Goal: Task Accomplishment & Management: Complete application form

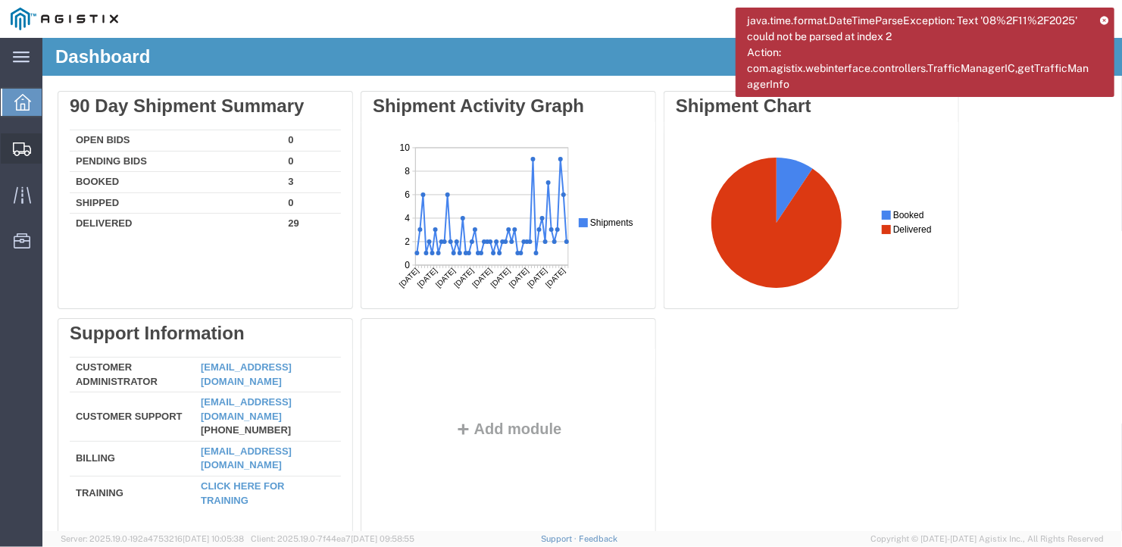
click at [0, 0] on span "Create Shipment" at bounding box center [0, 0] width 0 height 0
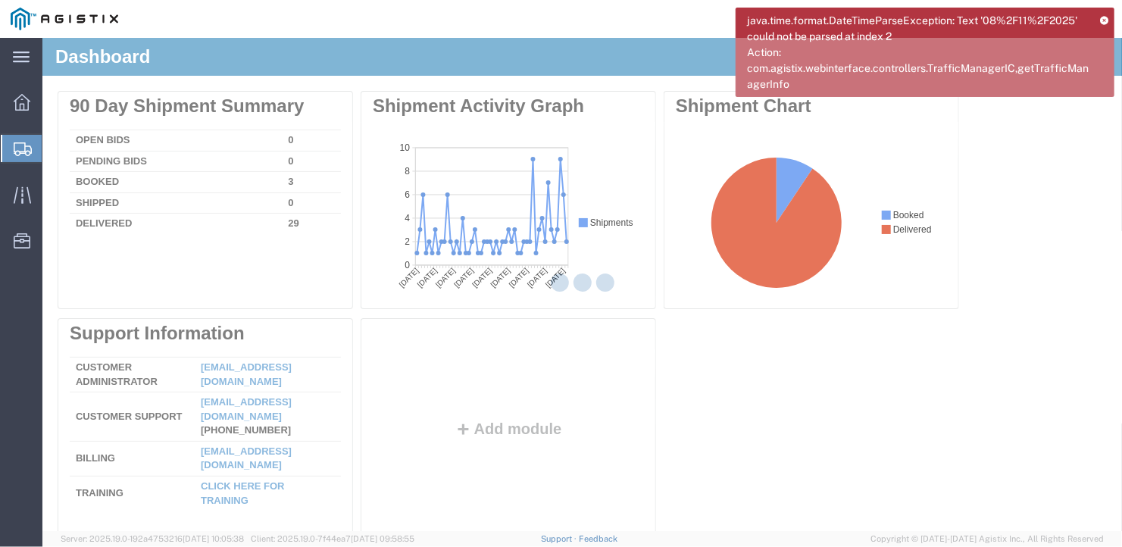
click at [1106, 17] on icon at bounding box center [1104, 20] width 8 height 8
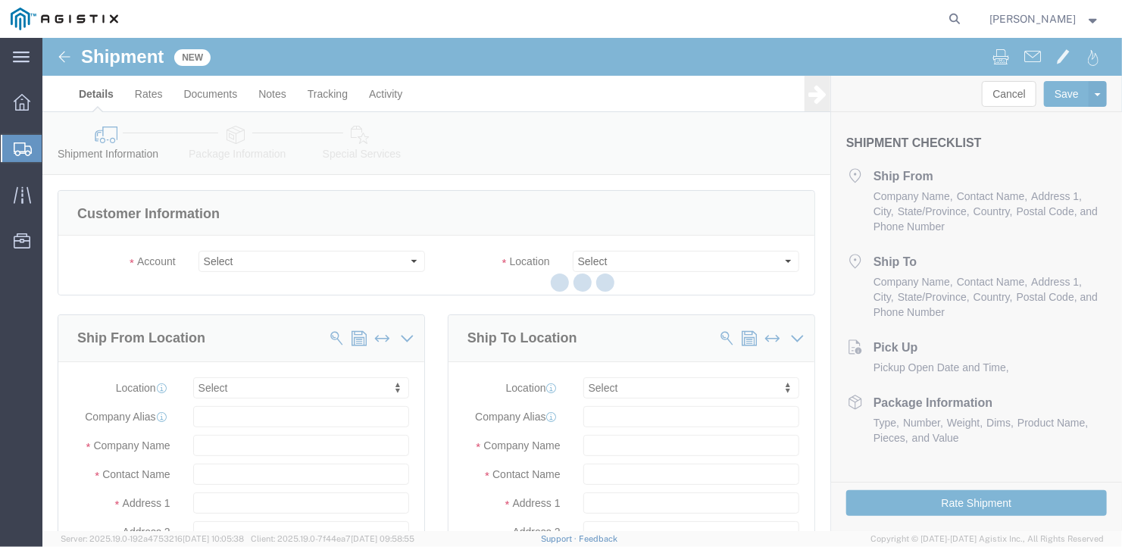
select select
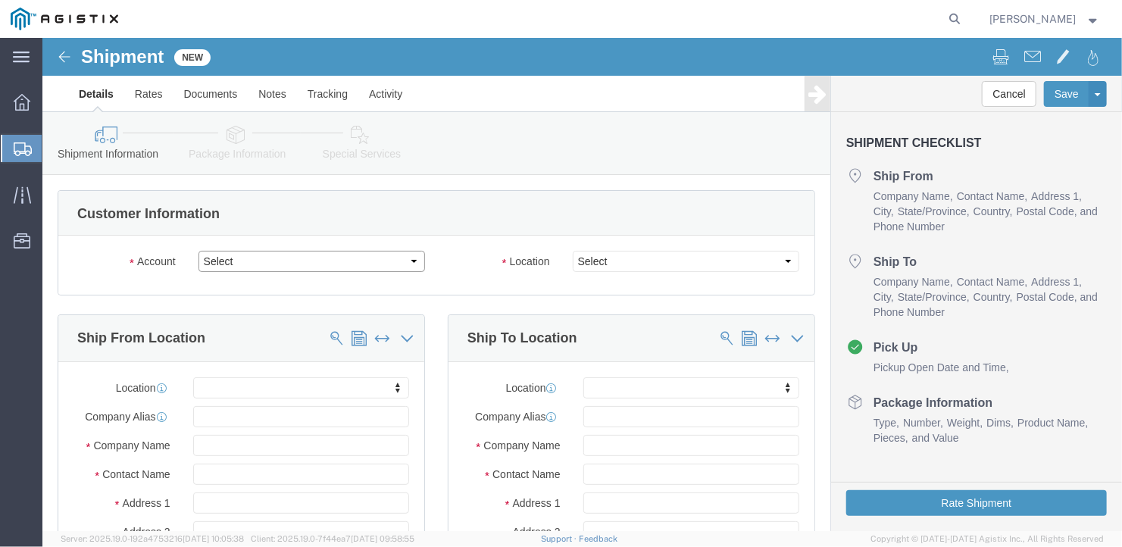
click select "Select General Dynamics Bath Iron Works"
select select "8114"
click select "Select General Dynamics Bath Iron Works"
select select
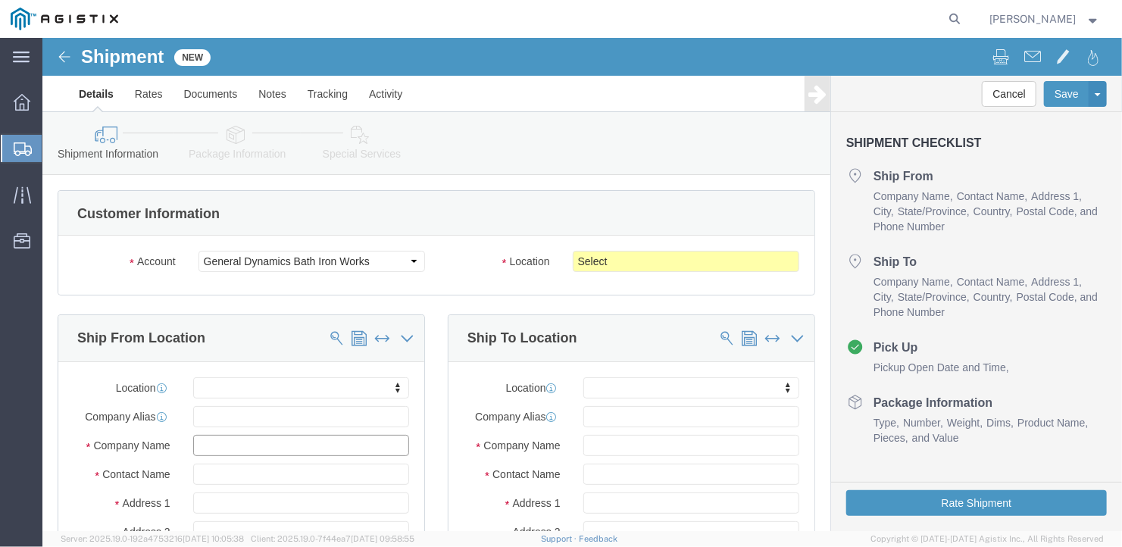
click input "text"
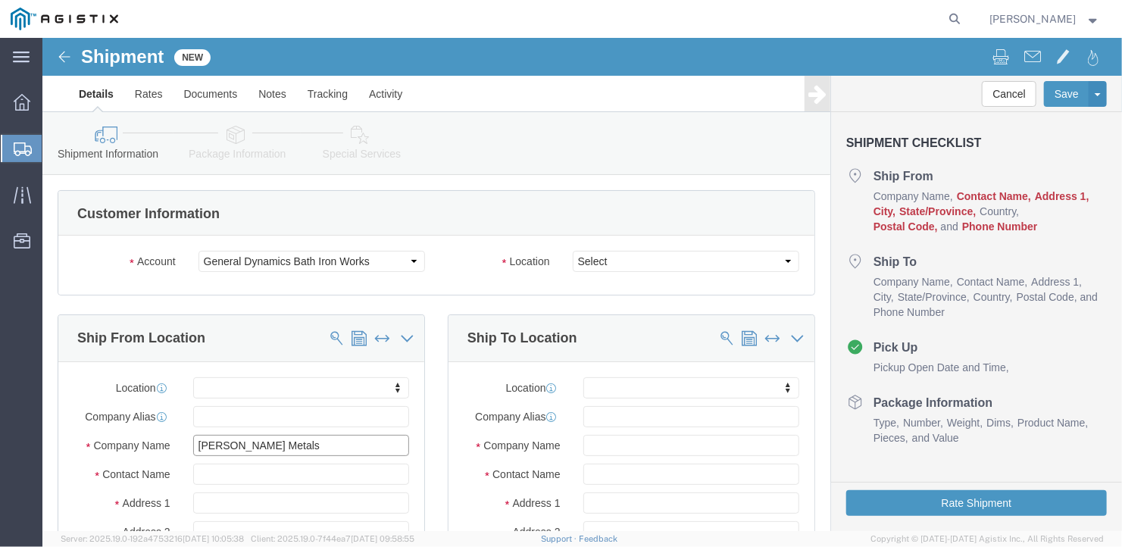
type input "[PERSON_NAME] Metals"
type input "[PERSON_NAME]"
type input "[STREET_ADDRESS]"
select select
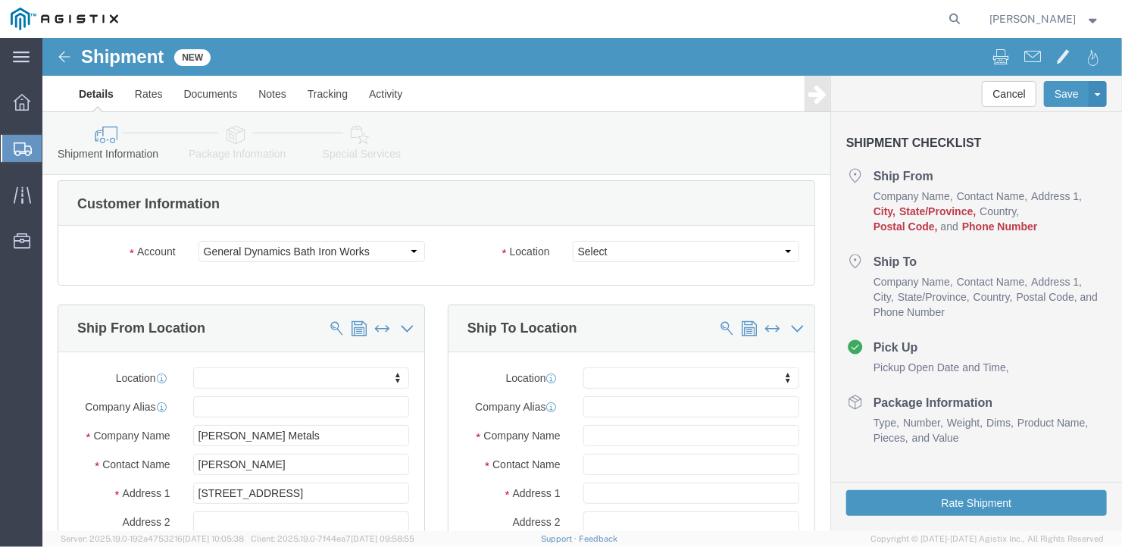
scroll to position [275, 0]
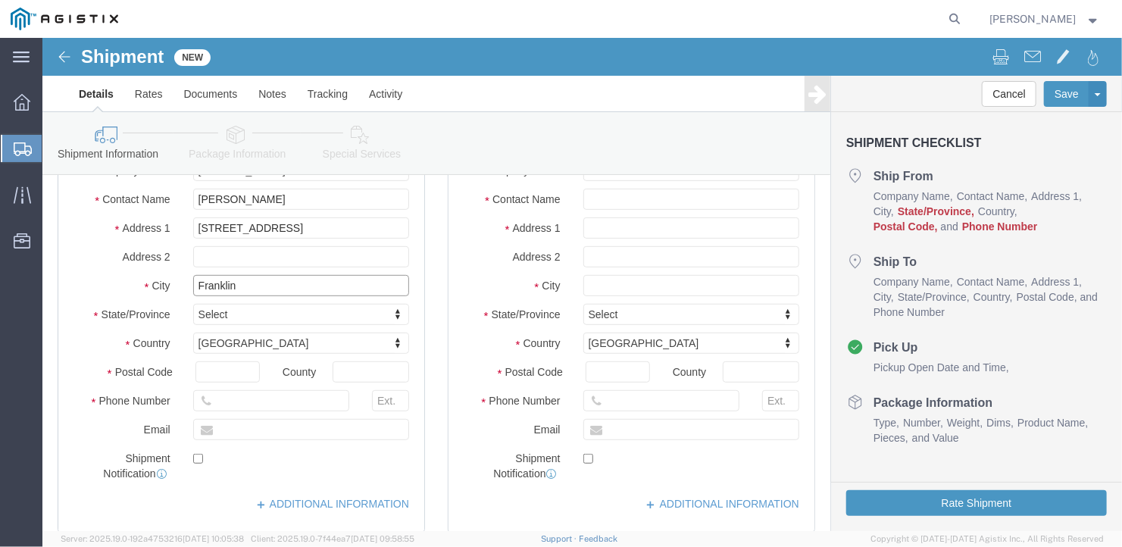
type input "Franklin"
select select
type input "P"
type input "Penn"
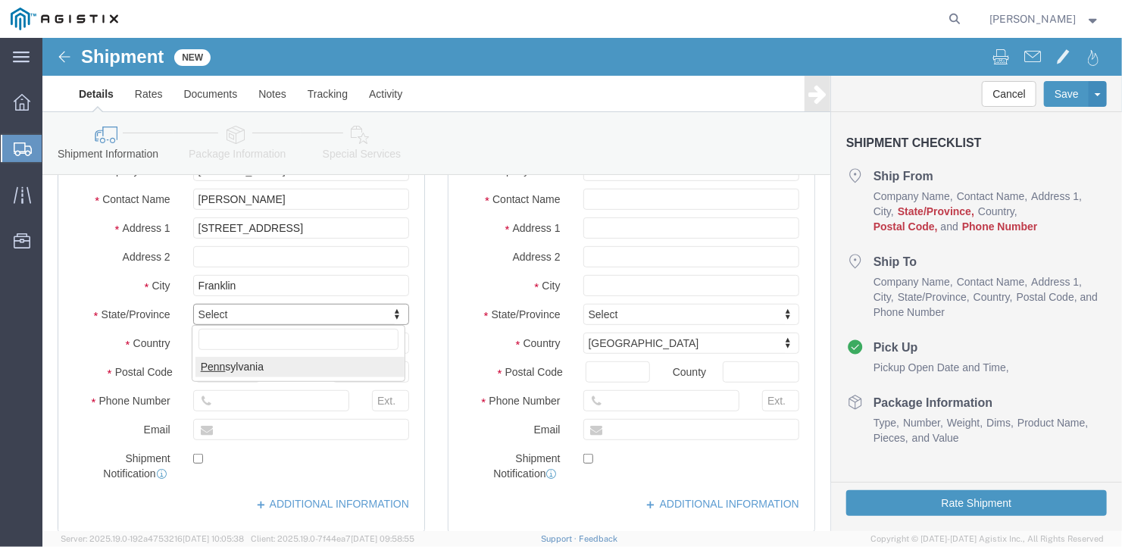
select select
select select "PA"
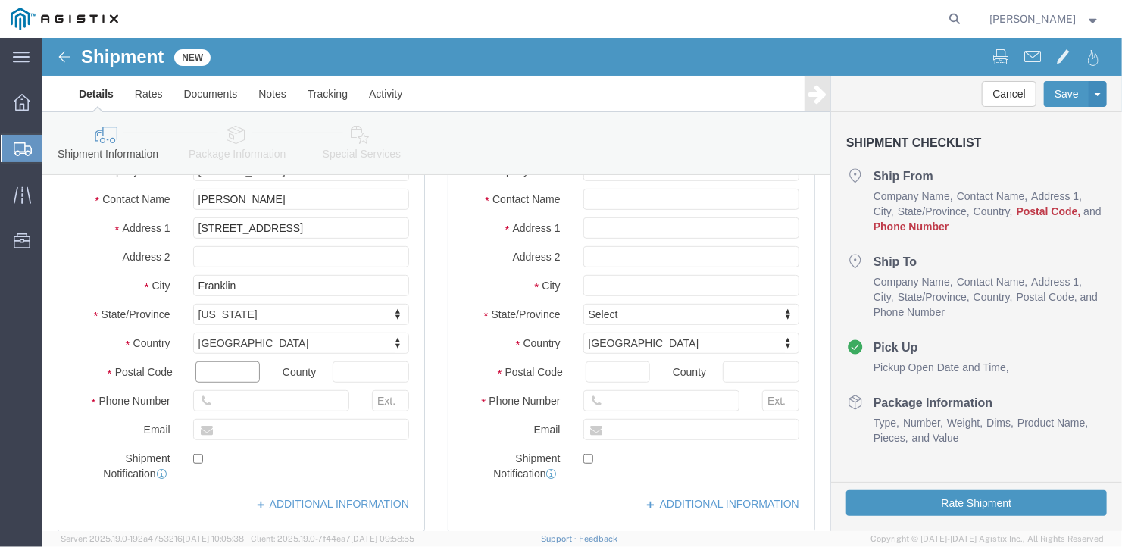
click input "text"
type input "16323"
select select
click input "text"
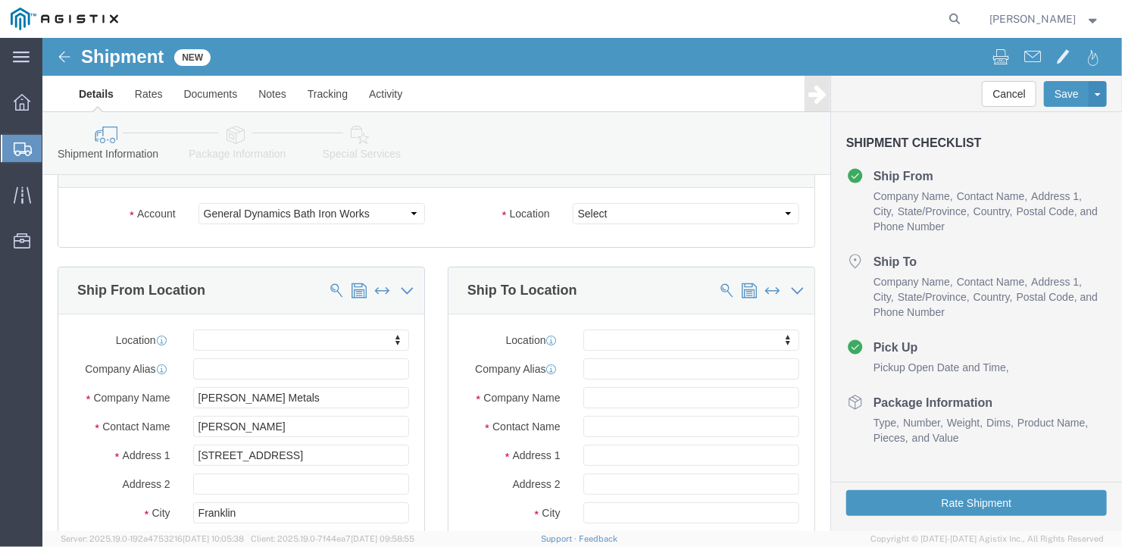
type input "[PHONE_NUMBER]"
click select "Select Bath - 50 YARD REC [US_STATE][GEOGRAPHIC_DATA] - 700 [US_STATE][GEOGRAPH…"
select select "15760"
click select "Select Bath - 50 YARD REC [US_STATE][GEOGRAPHIC_DATA] - 700 [US_STATE][GEOGRAPH…"
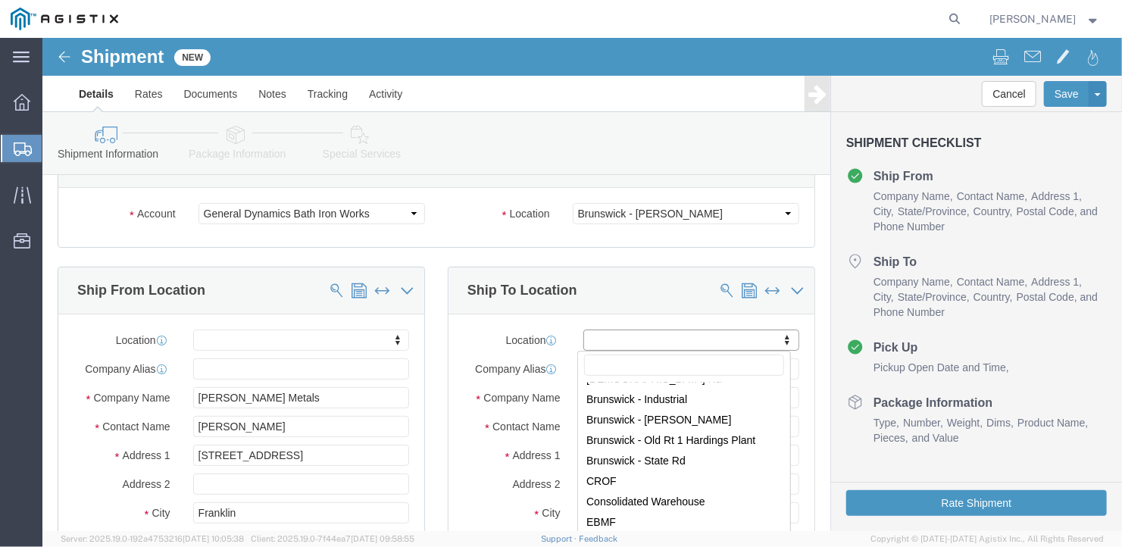
scroll to position [76, 0]
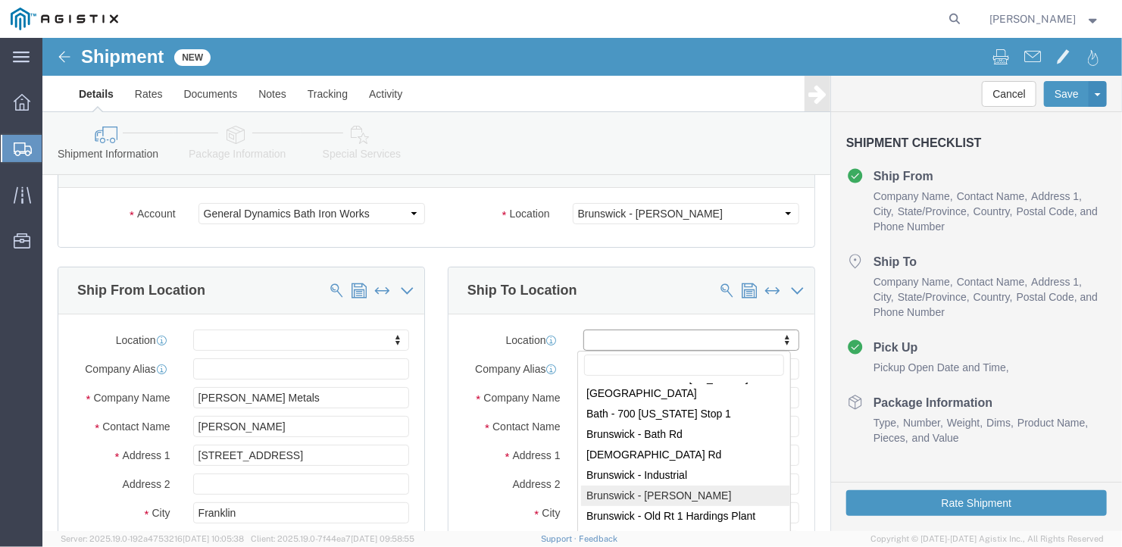
select select "15760"
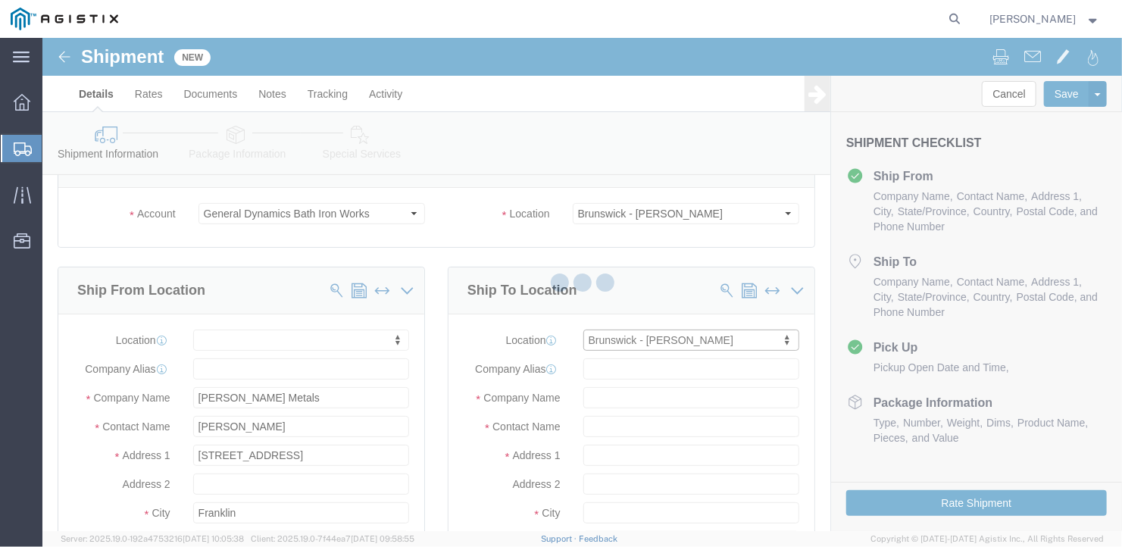
type input "[GEOGRAPHIC_DATA][PERSON_NAME]"
type input "04011"
type input "General Dynamics Bath Iron Works"
type input "[GEOGRAPHIC_DATA]"
select select "ME"
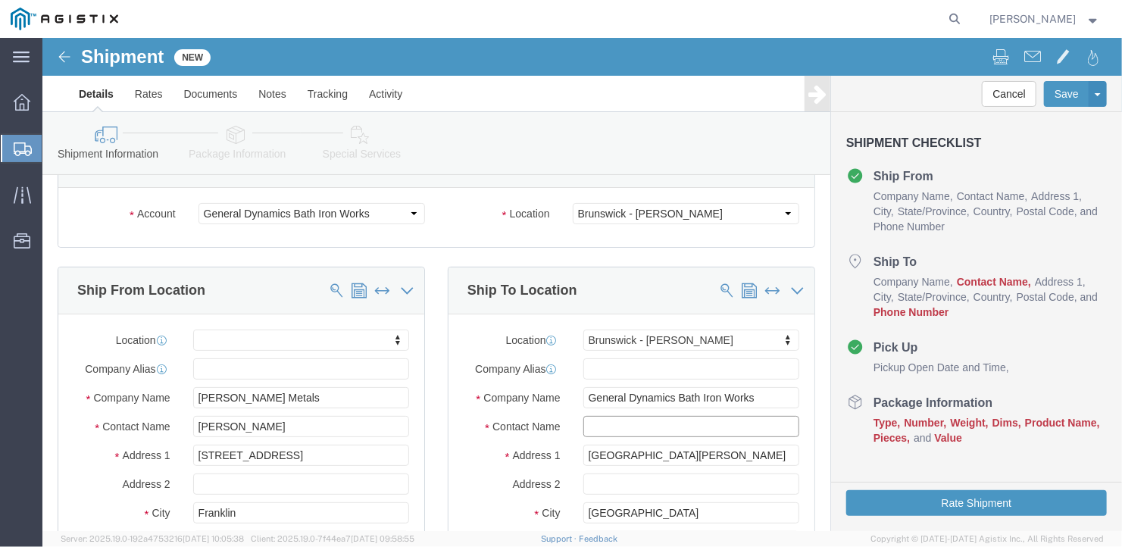
click input "text"
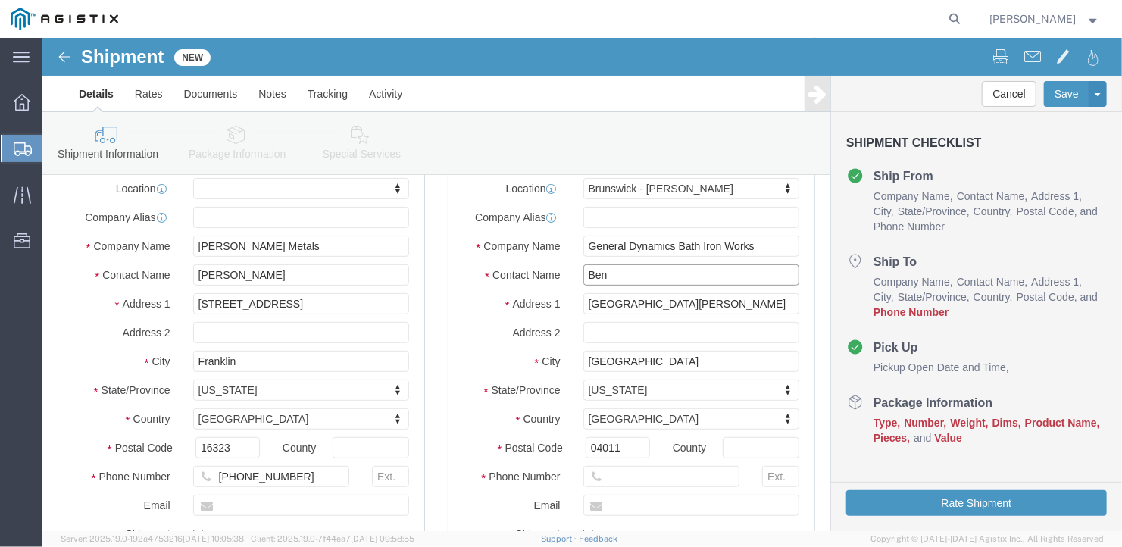
scroll to position [351, 0]
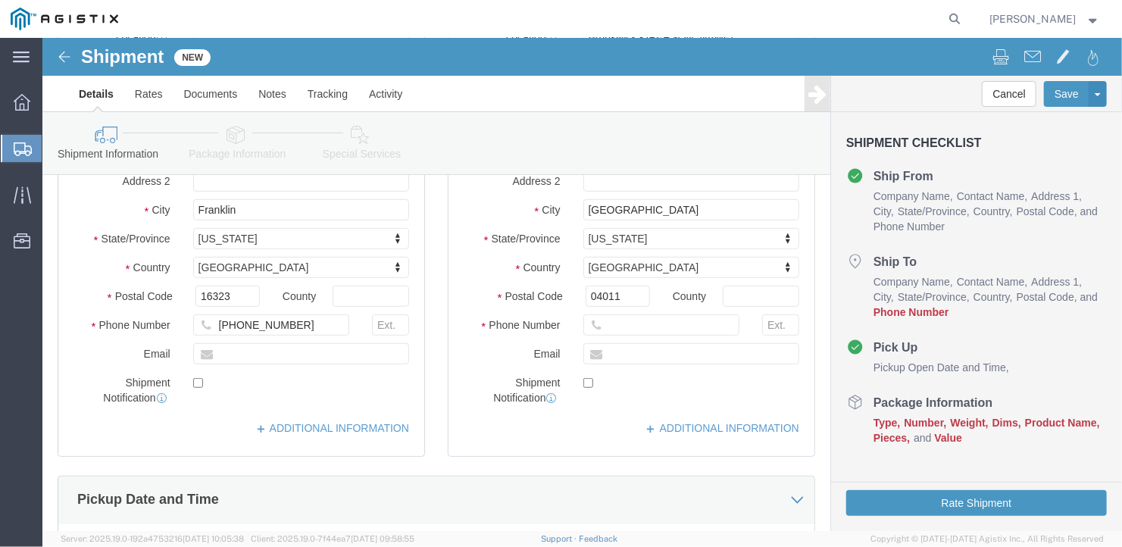
type input "Ben"
click input "text"
type input "[PHONE_NUMBER]"
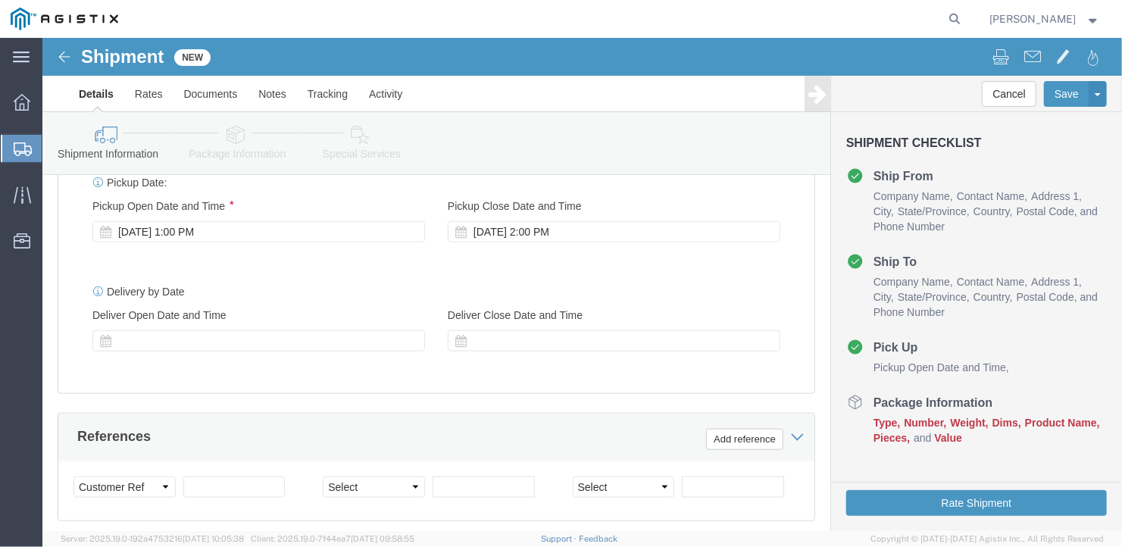
scroll to position [1032, 0]
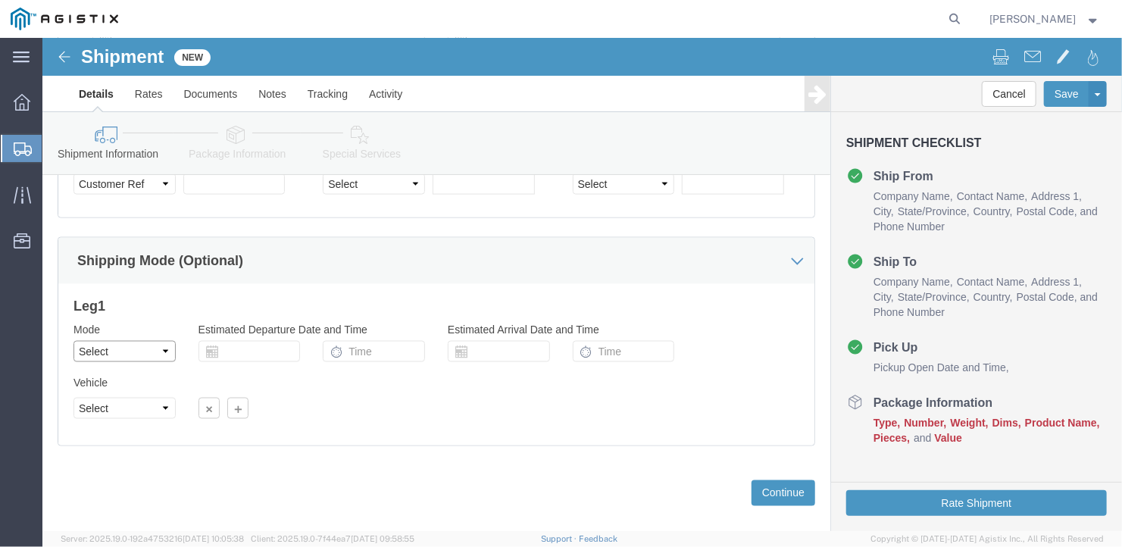
click select "Select Air Less than Truckload Multi-Leg Ocean Freight Rail Small Parcel Truckl…"
select select "TL"
click select "Select Air Less than Truckload Multi-Leg Ocean Freight Rail Small Parcel Truckl…"
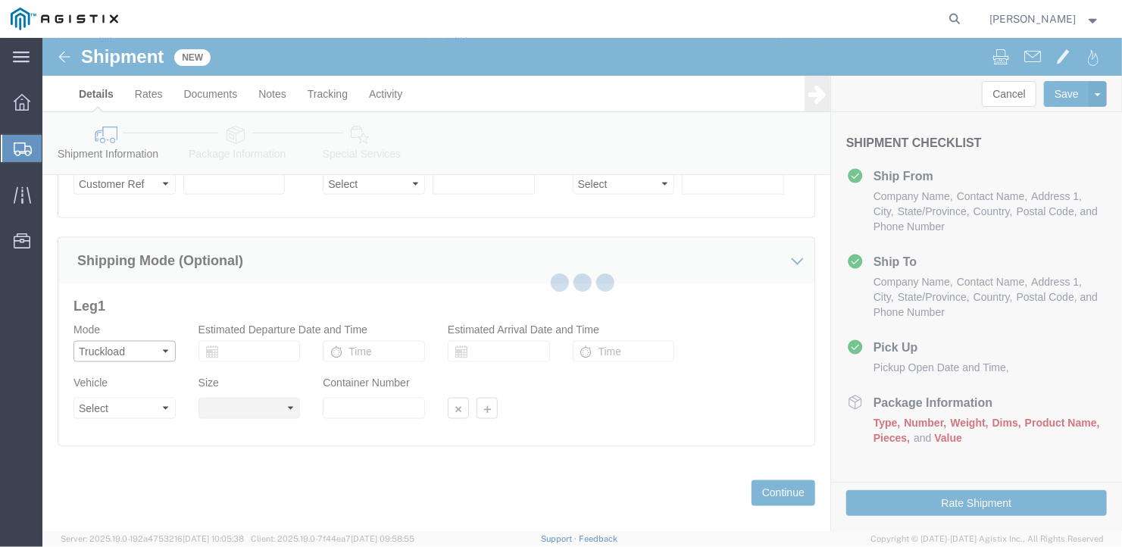
select select
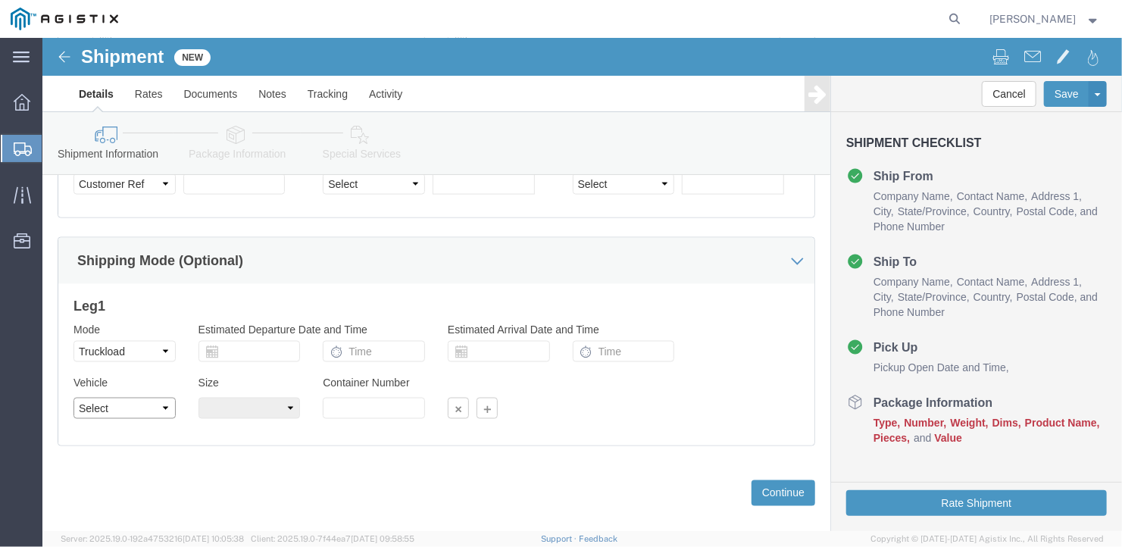
click select "Select 1-Ton (PSS) 10 Wheel 10 Yard Dump Truck 20 Yard Dump Truck Bobtail Botto…"
select select "FLBD"
click select "Select 1-Ton (PSS) 10 Wheel 10 Yard Dump Truck 20 Yard Dump Truck Bobtail Botto…"
click select "Select 35 Feet 20 Feet 28 Feet 53 Feet 40 Feet 48 Feet"
select select "53FT"
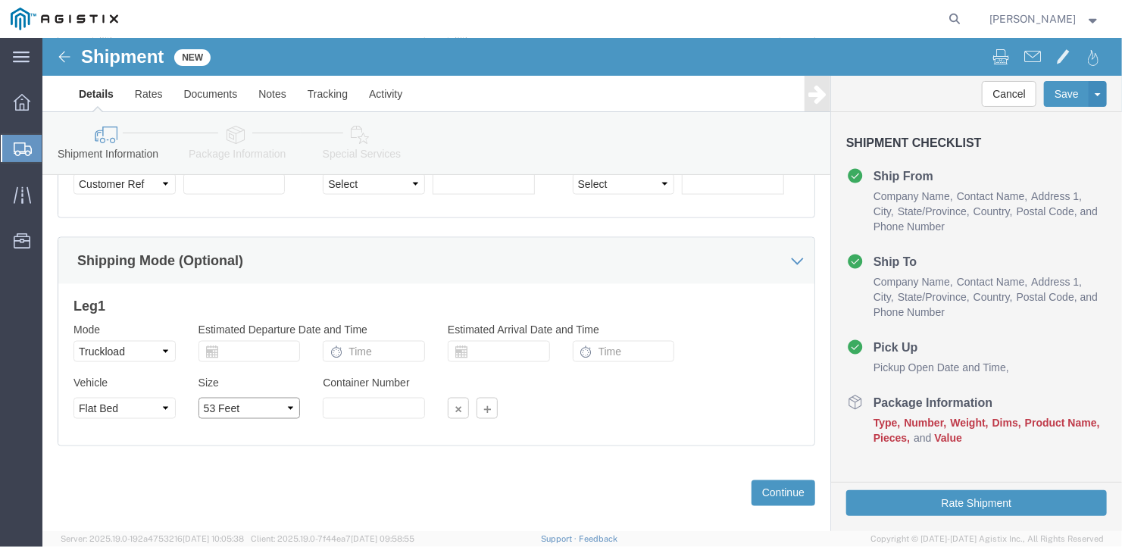
click select "Select 35 Feet 20 Feet 28 Feet 53 Feet 40 Feet 48 Feet"
click button "Continue"
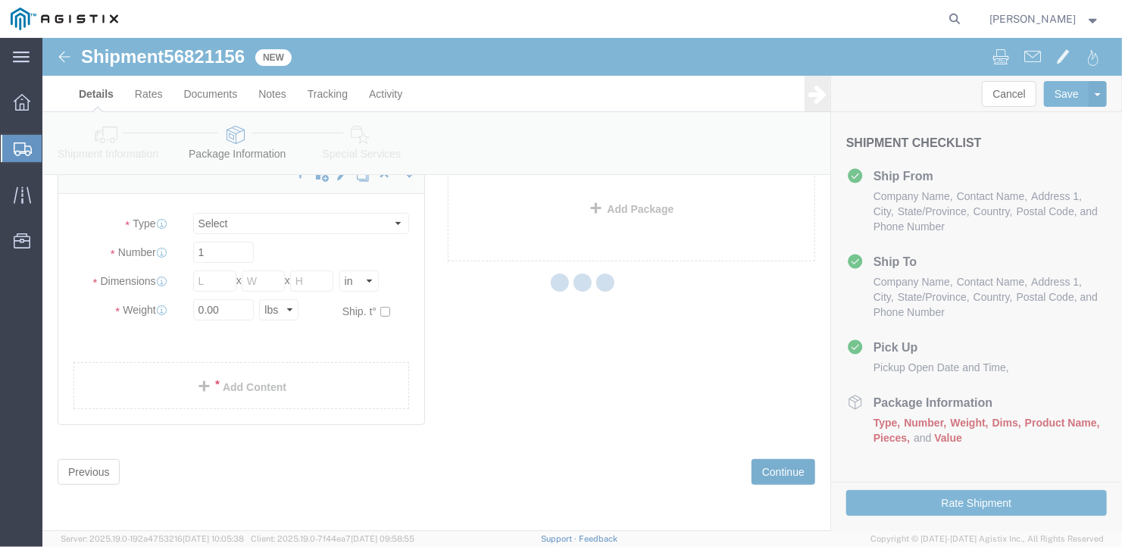
scroll to position [17, 0]
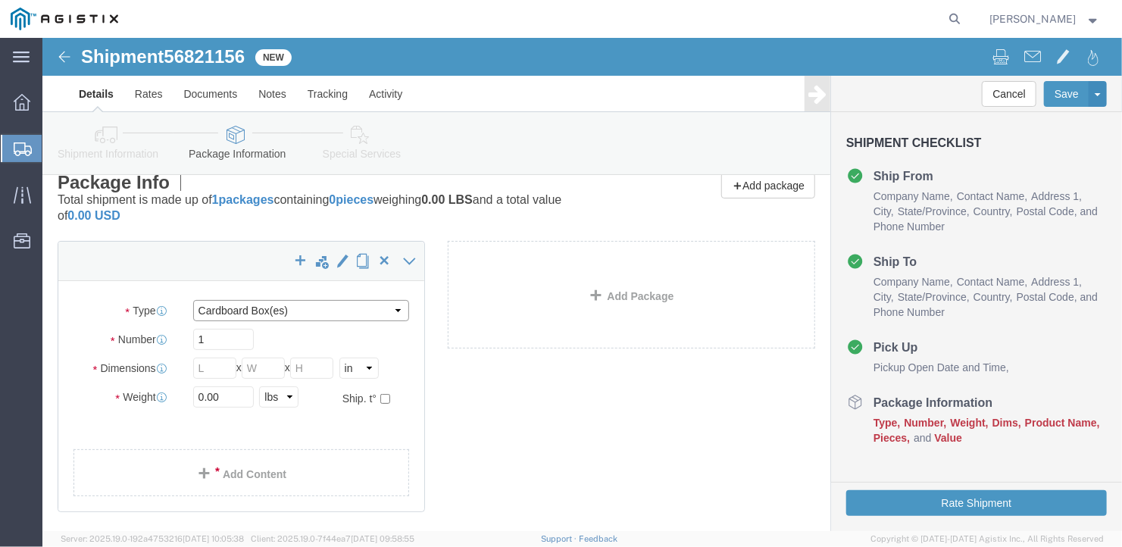
click select "Select Bale(s) Basket(s) Bolt(s) Bottle(s) Buckets Bulk Bundle(s) Can(s) Cardbo…"
select select "CRAT"
click select "Select Bale(s) Basket(s) Bolt(s) Bottle(s) Buckets Bulk Bundle(s) Can(s) Cardbo…"
drag, startPoint x: 164, startPoint y: 304, endPoint x: 124, endPoint y: 300, distance: 40.3
click div "Number 1"
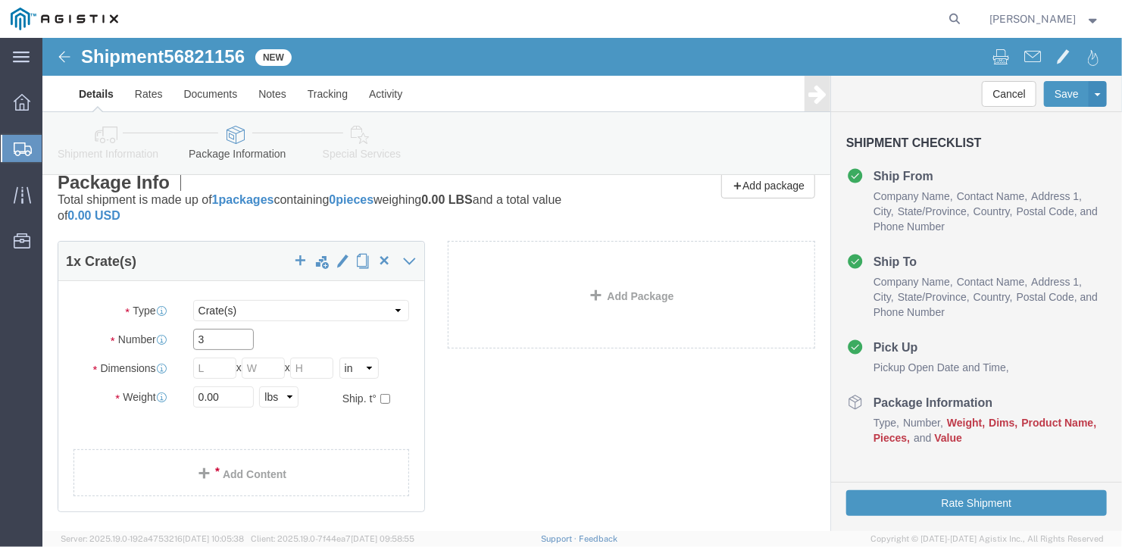
type input "3"
click div "Package Type Select Bale(s) Basket(s) Bolt(s) Bottle(s) Buckets Bulk Bundle(s) …"
click input "text"
type input "121"
click input "text"
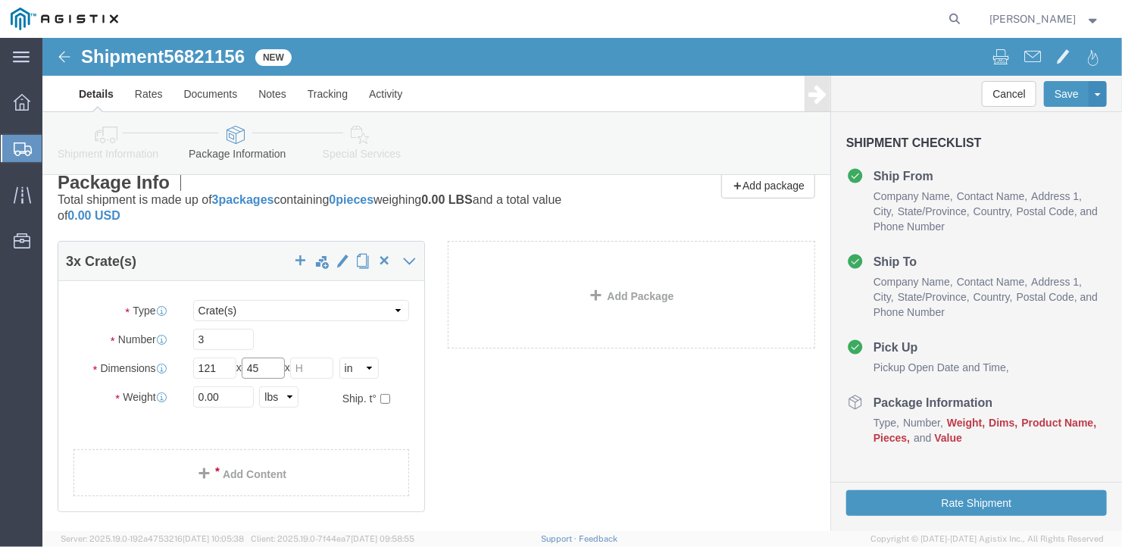
type input "45"
click input "text"
type input "96"
click div "Weight 0.00 Select kgs lbs Ship. t°"
type input "8313"
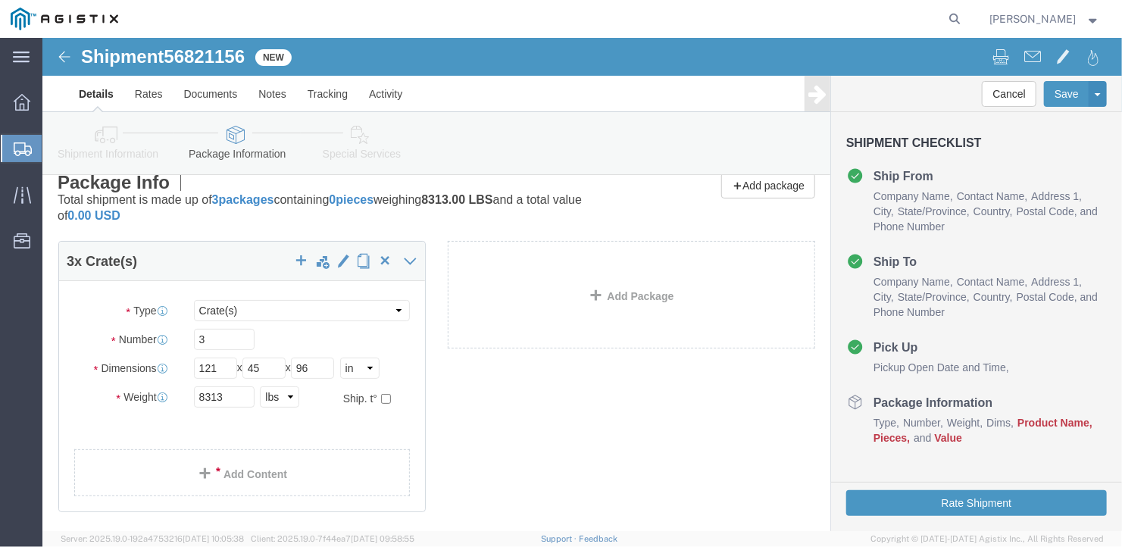
click div "3 x Crate(s) Package Type Select Bale(s) Basket(s) Bolt(s) Bottle(s) Buckets Bu…"
click link "Add Content"
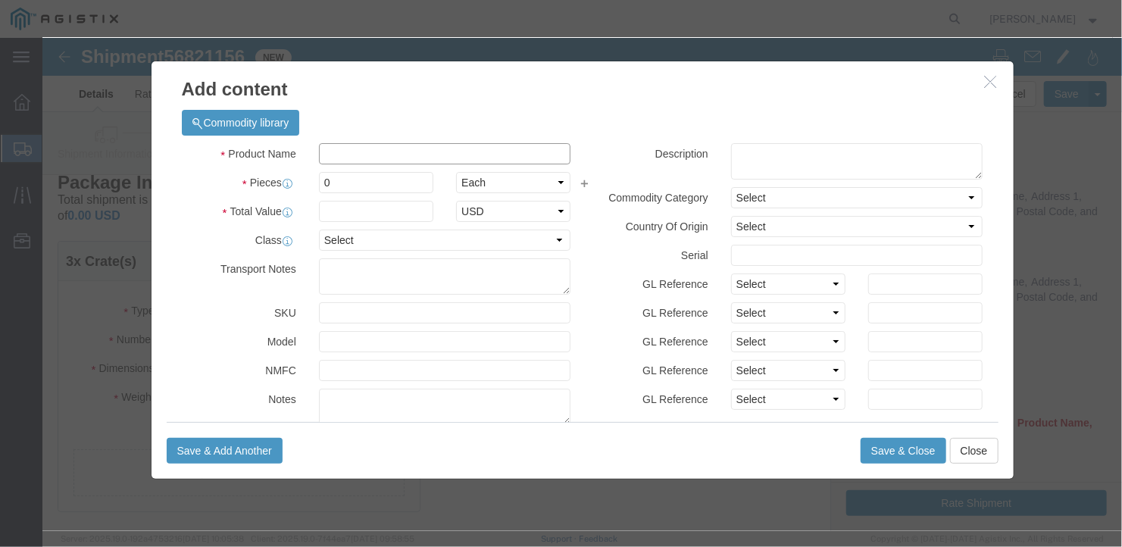
click input "text"
click input "FilterAssembly"
type input "Filter Assembly"
drag, startPoint x: 299, startPoint y: 143, endPoint x: 264, endPoint y: 149, distance: 36.1
click div "0"
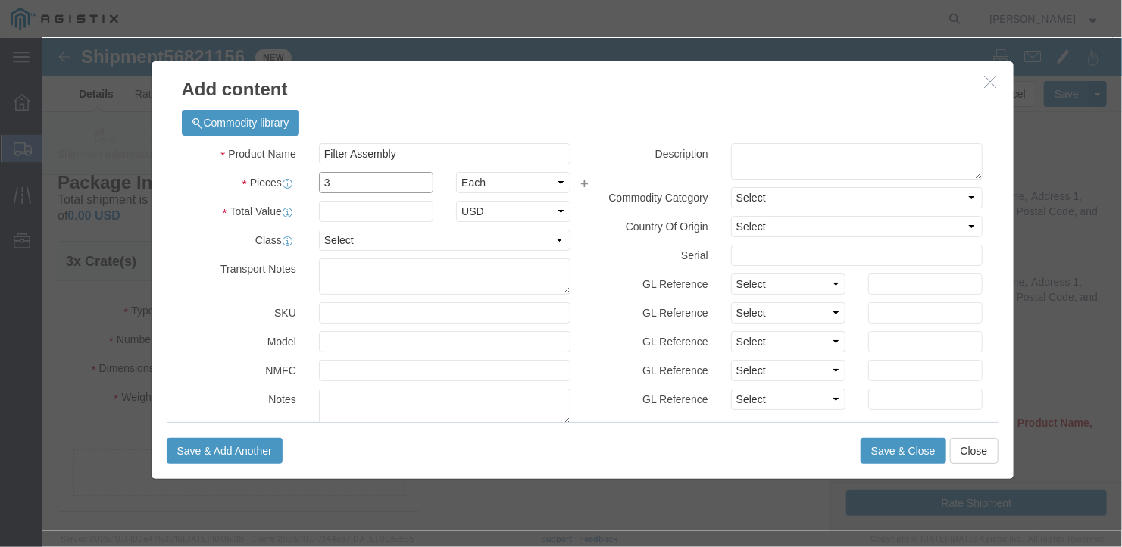
type input "3"
click input "text"
type input "1"
click button "Save & Close"
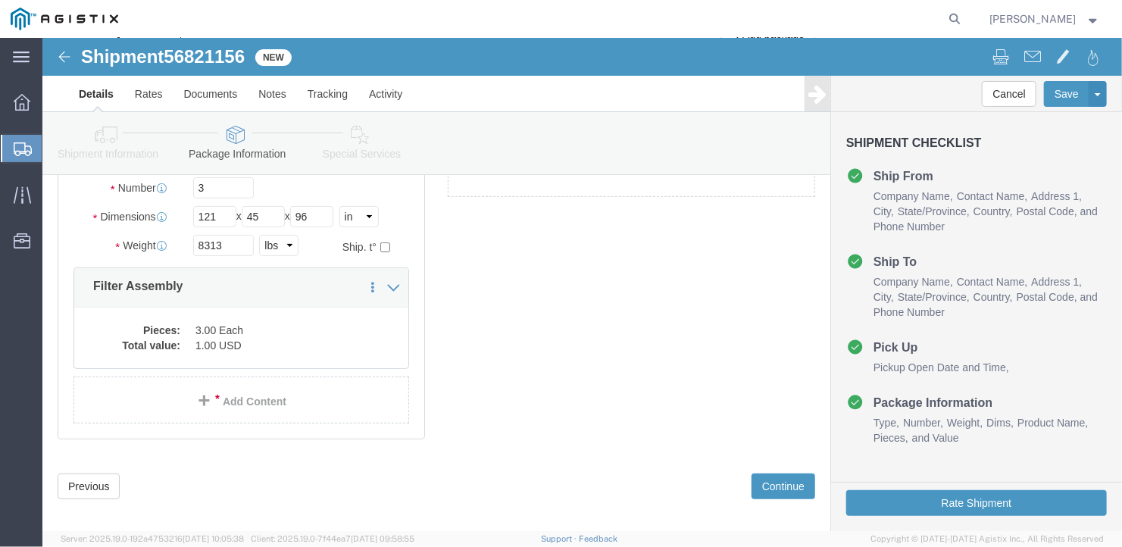
scroll to position [183, 0]
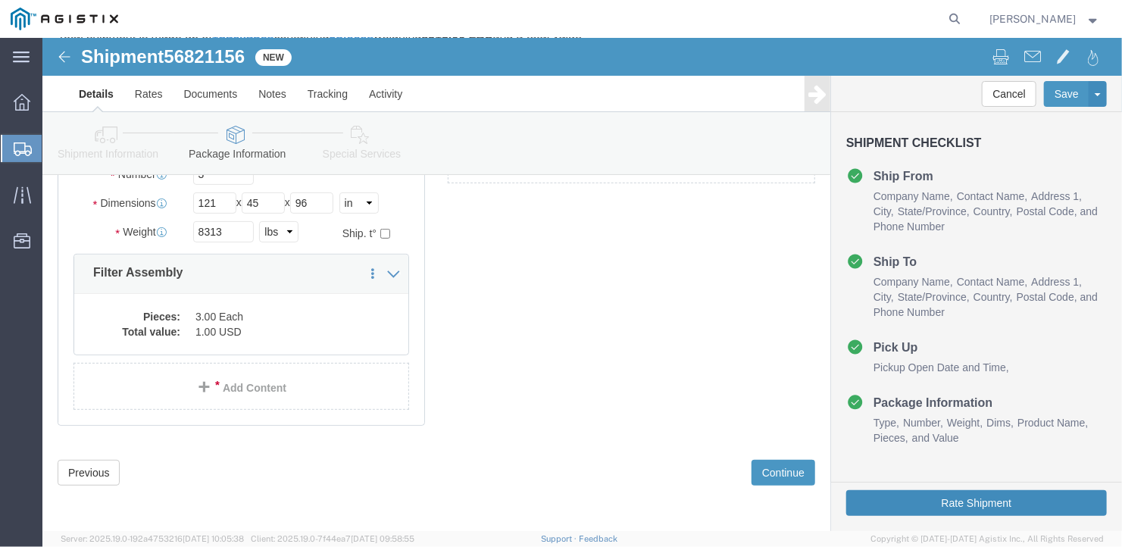
click button "Rate Shipment"
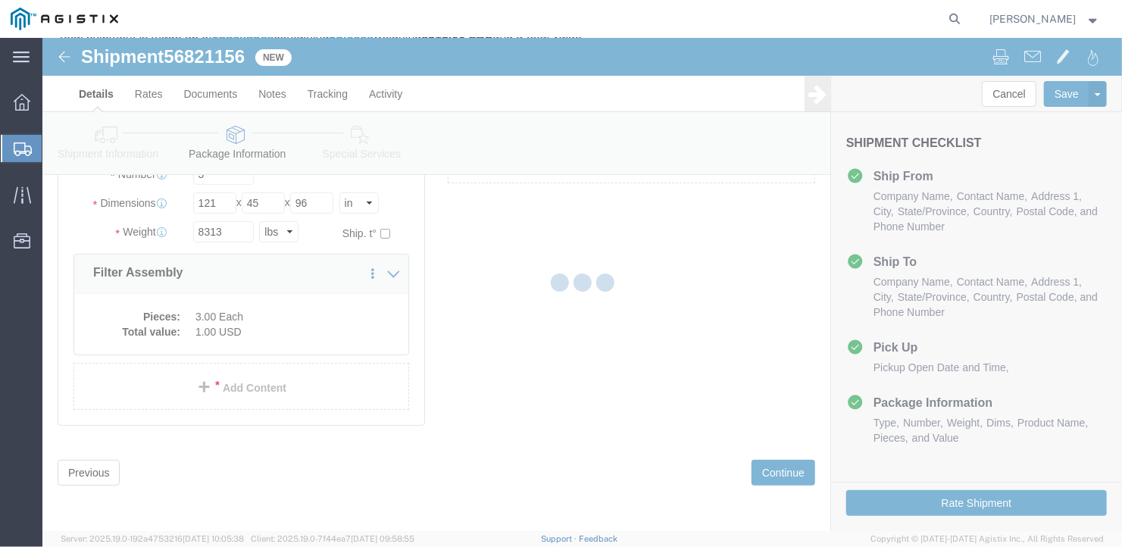
scroll to position [0, 0]
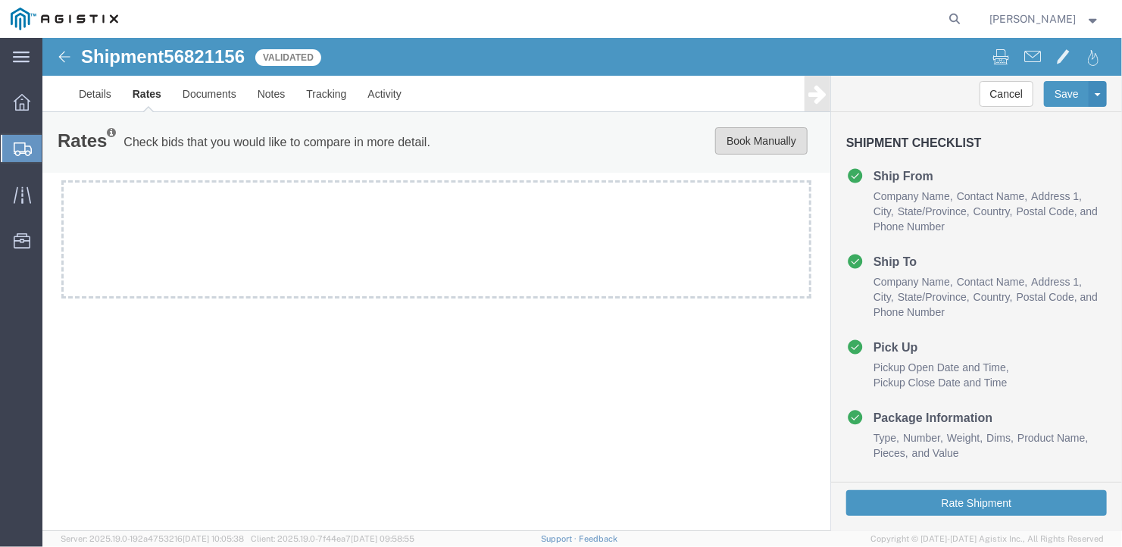
click at [776, 133] on button "Book Manually" at bounding box center [760, 139] width 92 height 27
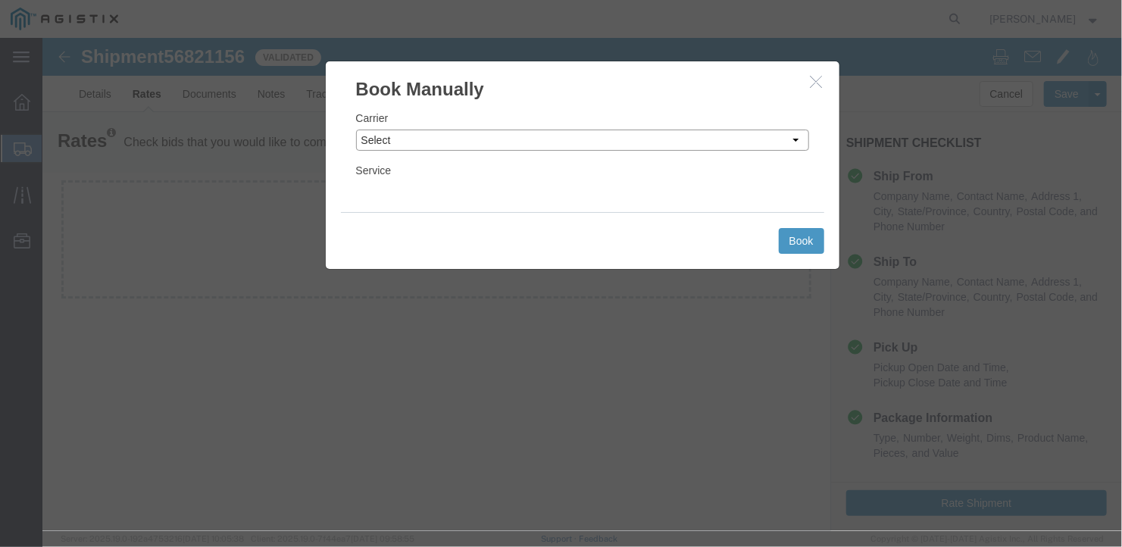
click at [704, 139] on select "Select LLP" at bounding box center [581, 139] width 453 height 21
select select "6922"
click at [355, 129] on select "Select LLP" at bounding box center [581, 139] width 453 height 21
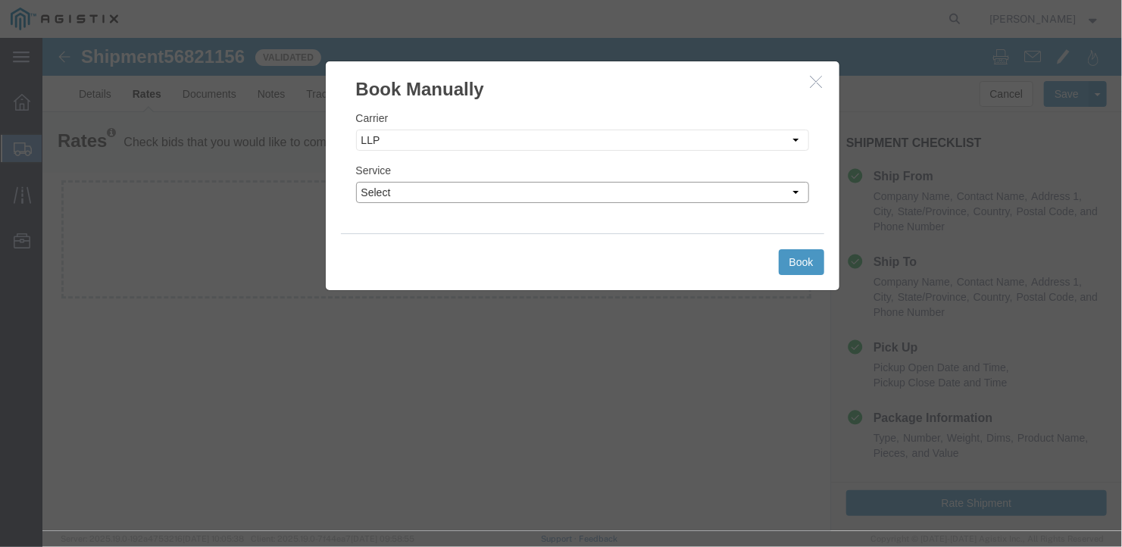
click at [596, 184] on select "Select LTL Truckload" at bounding box center [581, 191] width 453 height 21
select select "16774"
click at [355, 181] on select "Select LTL Truckload" at bounding box center [581, 191] width 453 height 21
click at [792, 257] on button "Book" at bounding box center [800, 261] width 45 height 26
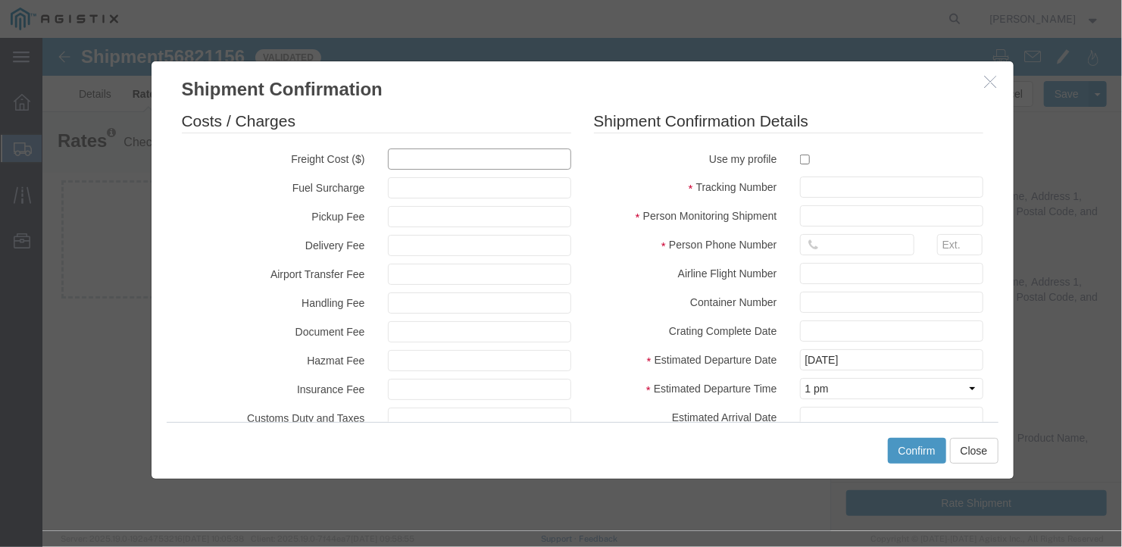
click at [396, 162] on input "text" at bounding box center [478, 158] width 183 height 21
type input "1700"
type input "1,700.00"
click at [799, 183] on input "text" at bounding box center [890, 186] width 183 height 21
type input "27195"
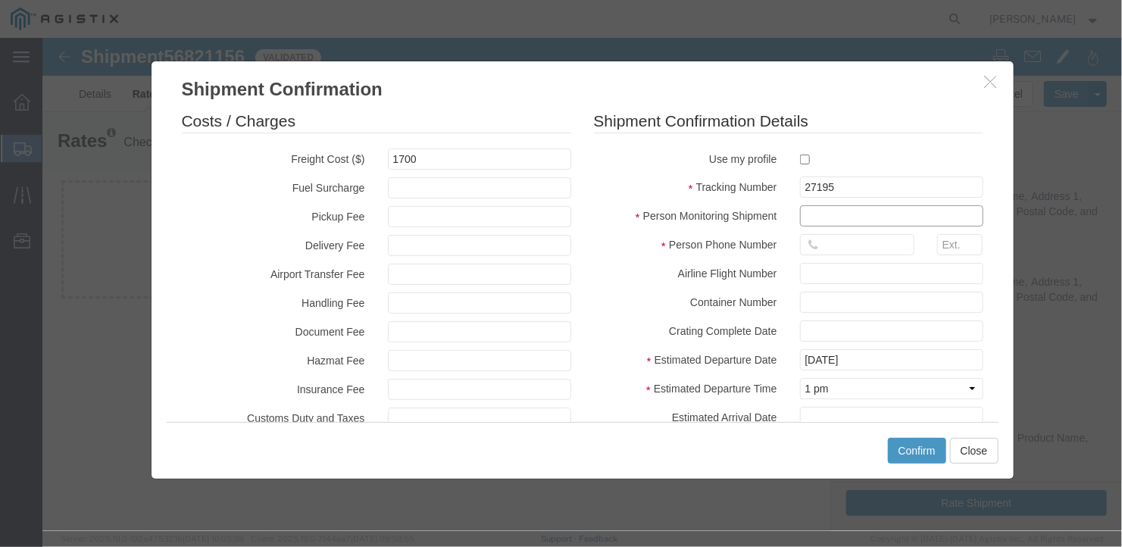
click at [823, 214] on input "text" at bounding box center [890, 214] width 183 height 21
type input "[PERSON_NAME]"
type input "2075497862"
type input "[DATE]"
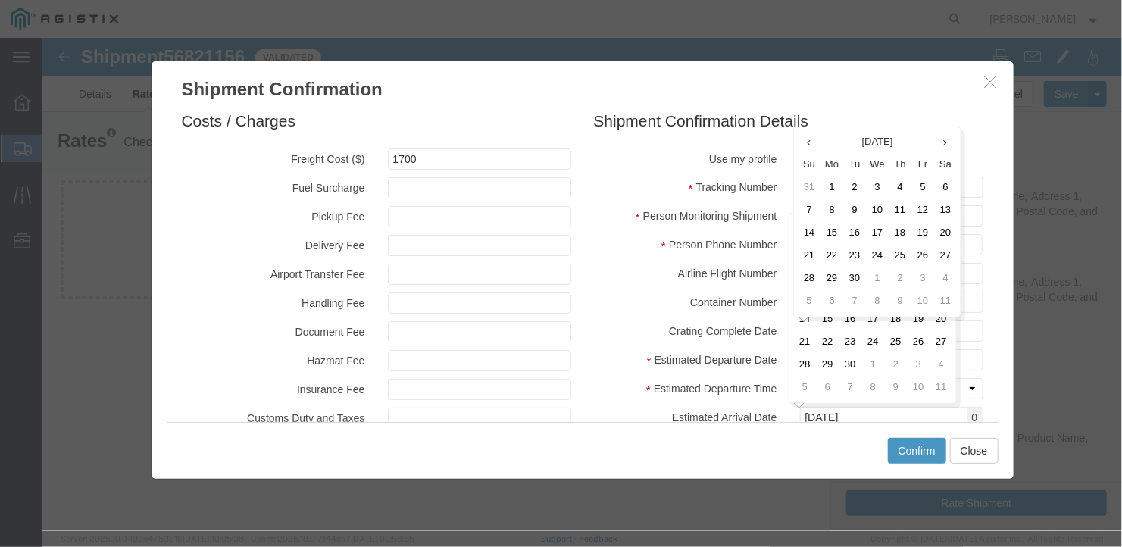
click at [981, 308] on div at bounding box center [891, 301] width 206 height 21
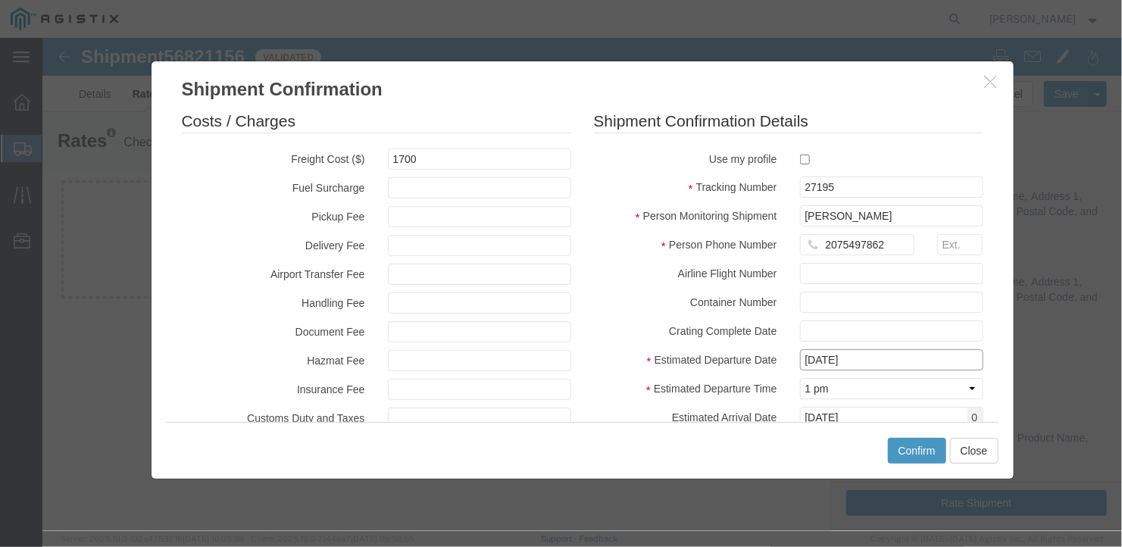
click at [898, 355] on input "[DATE]" at bounding box center [890, 358] width 183 height 21
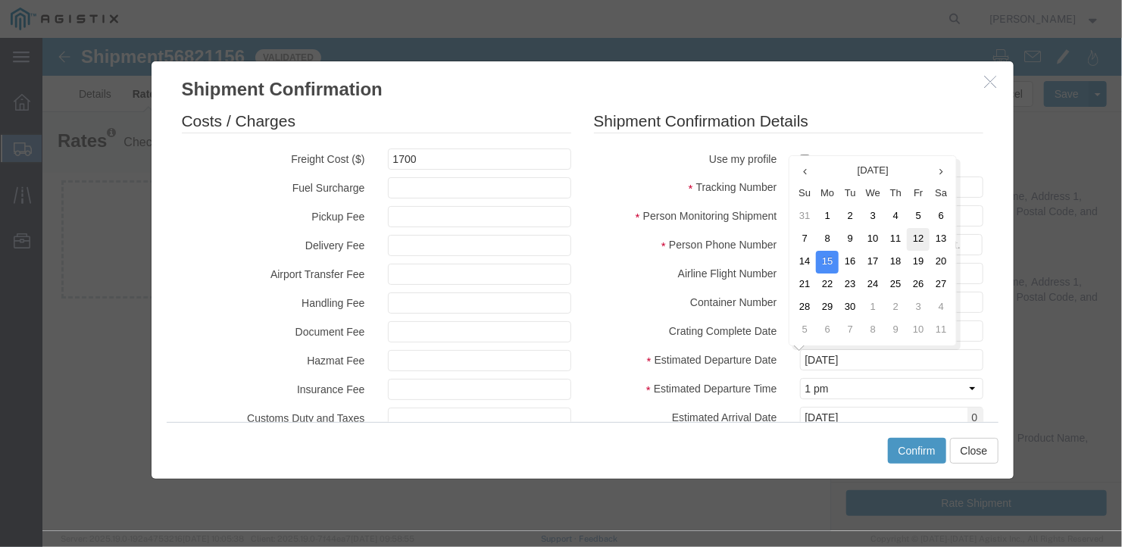
click at [919, 232] on td "12" at bounding box center [917, 238] width 23 height 23
type input "[DATE]"
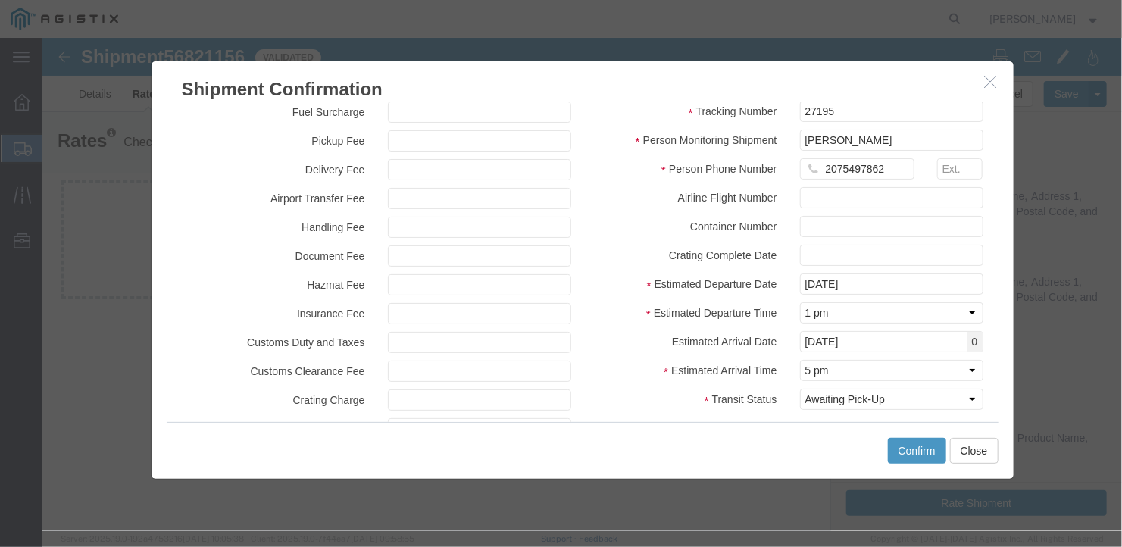
scroll to position [148, 0]
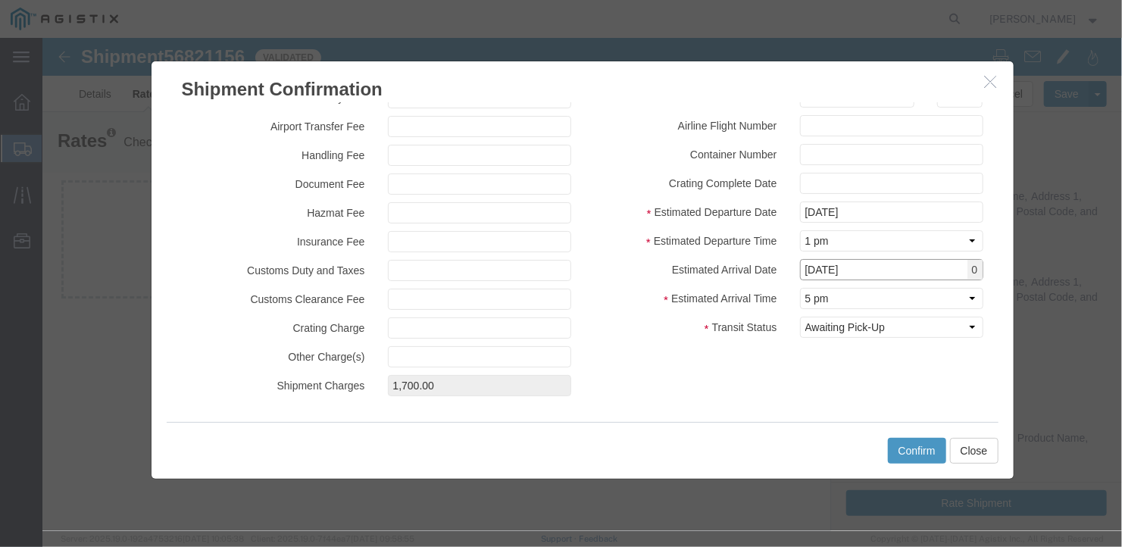
click at [871, 273] on input "[DATE]" at bounding box center [890, 268] width 183 height 21
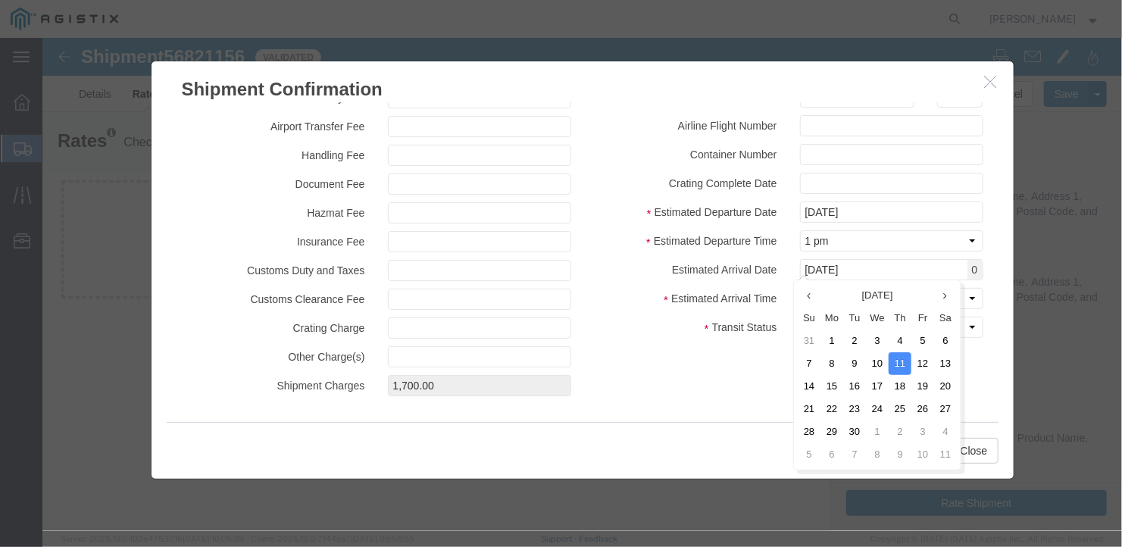
click at [827, 382] on td "15" at bounding box center [830, 385] width 23 height 23
type input "[DATE]"
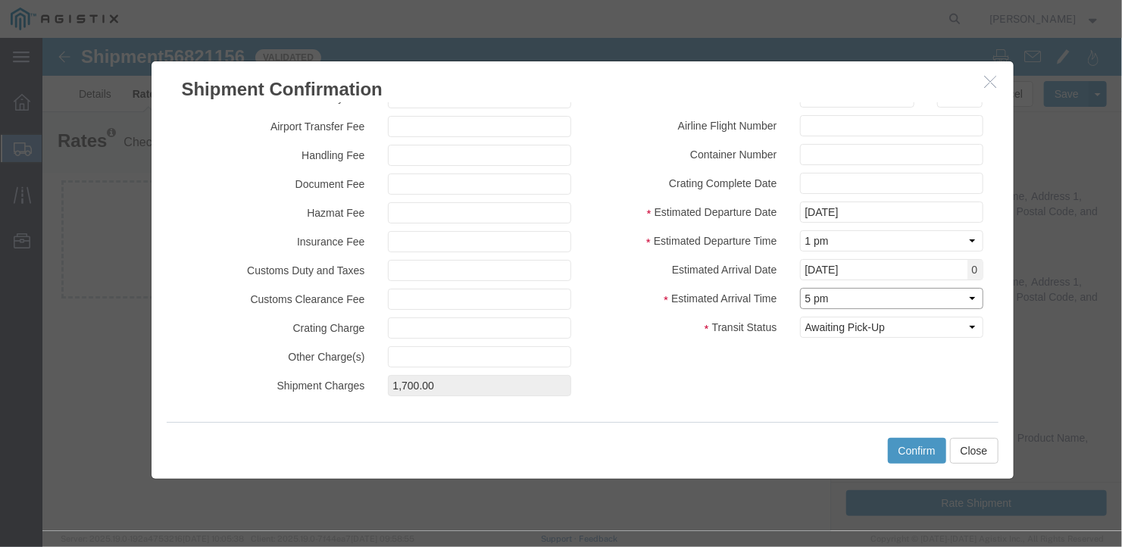
click at [873, 298] on select "Select Midnight 1 am 2 am 3 am 4 am 5 am 6 am 7 am 8 am 9 am 10 am 11 am 12 Noo…" at bounding box center [890, 297] width 183 height 21
select select "0800"
click at [799, 287] on select "Select Midnight 1 am 2 am 3 am 4 am 5 am 6 am 7 am 8 am 9 am 10 am 11 am 12 Noo…" at bounding box center [890, 297] width 183 height 21
click at [922, 442] on button "Confirm" at bounding box center [916, 450] width 58 height 26
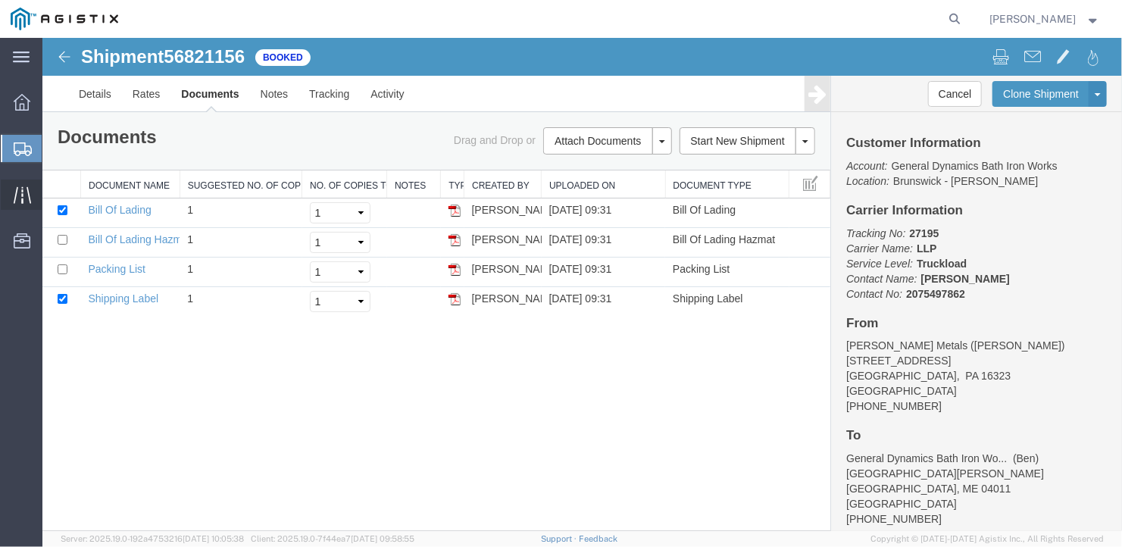
click at [23, 189] on icon at bounding box center [22, 194] width 17 height 17
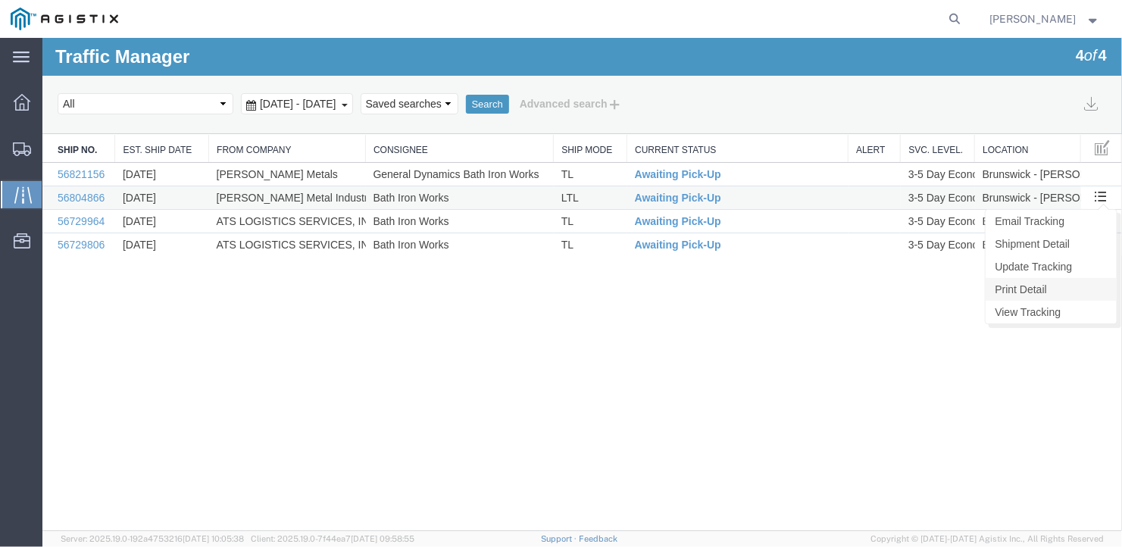
click at [1016, 285] on link "Print Detail" at bounding box center [1049, 288] width 131 height 23
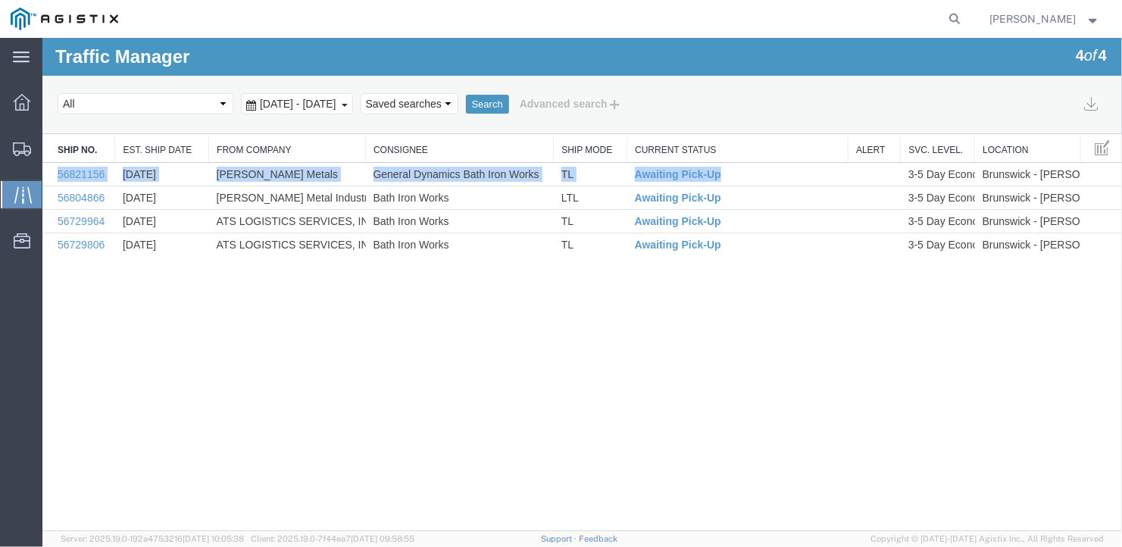
drag, startPoint x: 746, startPoint y: 167, endPoint x: 39, endPoint y: 176, distance: 707.3
click at [42, 176] on html "Traffic Manager 4 of 4 Search Select status [No transit records] All Arrival No…" at bounding box center [581, 283] width 1079 height 493
drag, startPoint x: 39, startPoint y: 176, endPoint x: 81, endPoint y: 173, distance: 42.5
copy table "Ship No. Est. Ship Date From Company Consignee Ship Mode Current Status Alert S…"
click at [1051, 261] on link "Update Tracking" at bounding box center [1049, 265] width 131 height 23
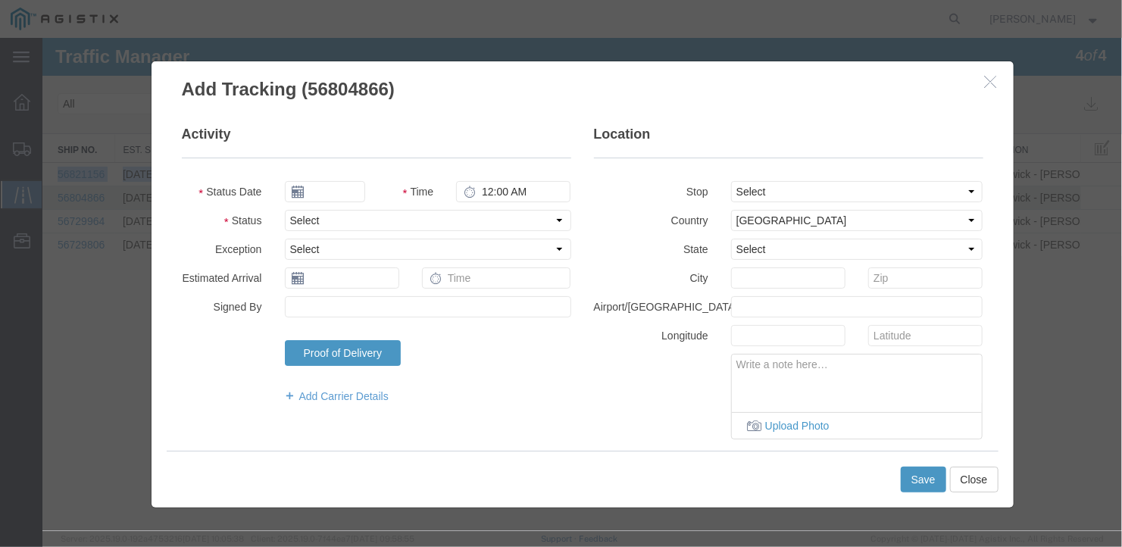
type input "[DATE]"
type input "1:00 PM"
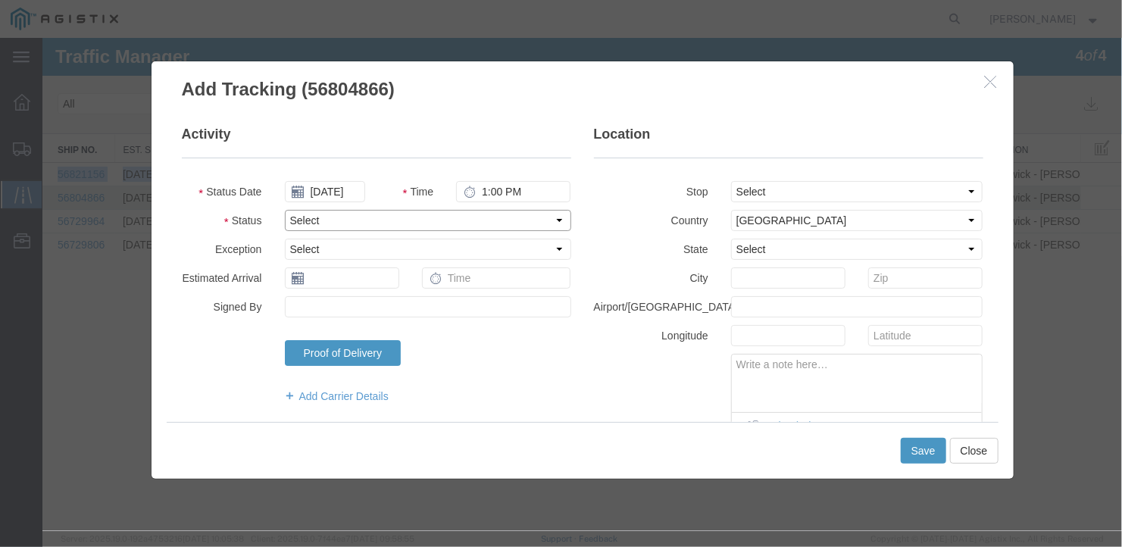
click at [398, 209] on select "Select Arrival Notice Available Arrival Notice Imported Arrive at Delivery Loca…" at bounding box center [427, 219] width 286 height 21
select select "DELIVRED"
click at [284, 209] on select "Select Arrival Notice Available Arrival Notice Imported Arrive at Delivery Loca…" at bounding box center [427, 219] width 286 height 21
click at [362, 296] on input "Signed By" at bounding box center [427, 305] width 286 height 21
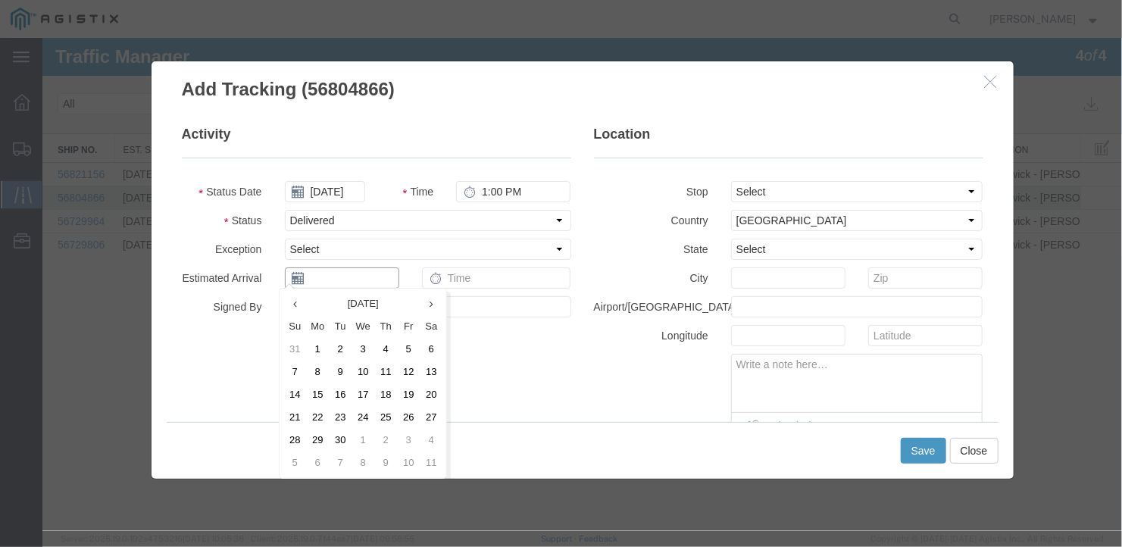
click at [357, 277] on input "text" at bounding box center [341, 277] width 114 height 21
click at [318, 388] on td "15" at bounding box center [316, 393] width 23 height 23
type input "[DATE]"
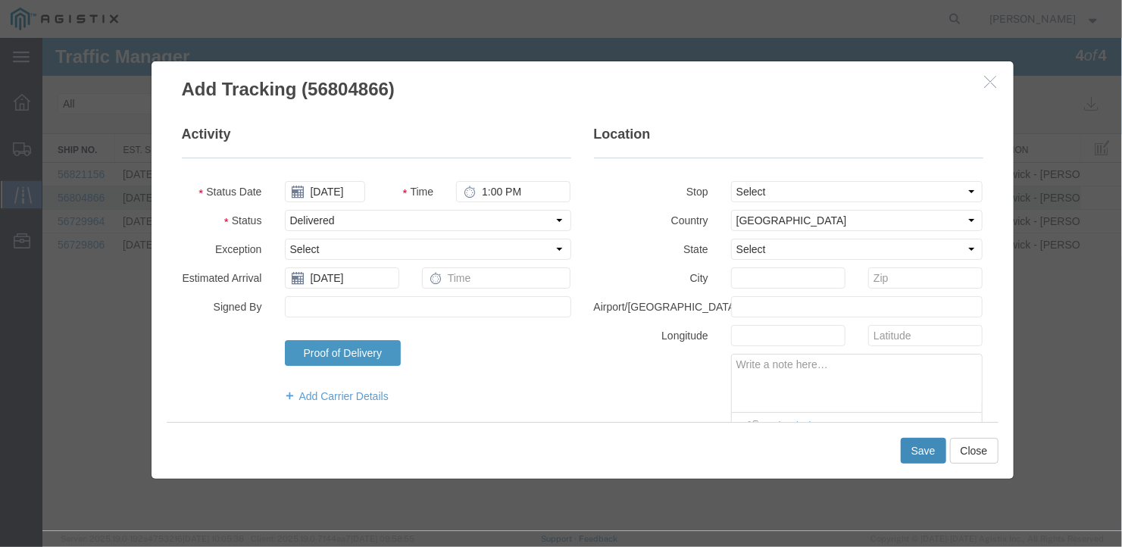
click at [912, 451] on button "Save" at bounding box center [922, 450] width 45 height 26
